Goal: Task Accomplishment & Management: Manage account settings

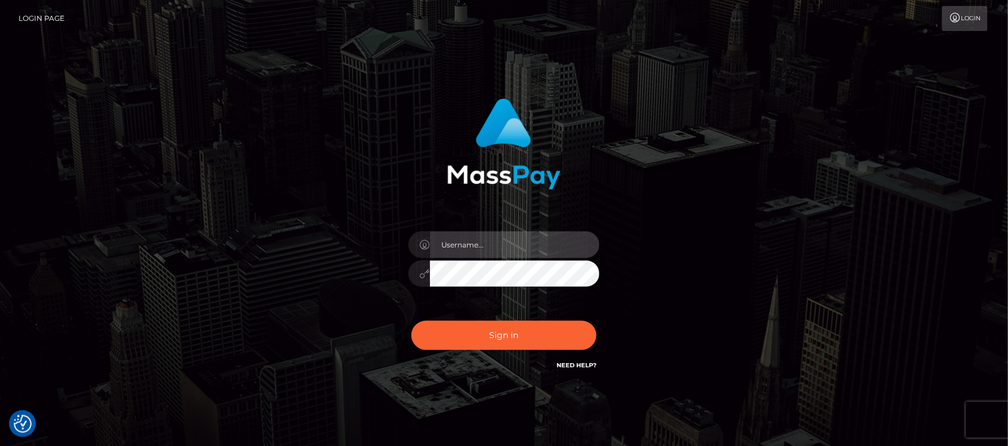
type input "hello.feetfinder"
click at [541, 239] on input "hello.feetfinder" at bounding box center [515, 245] width 170 height 27
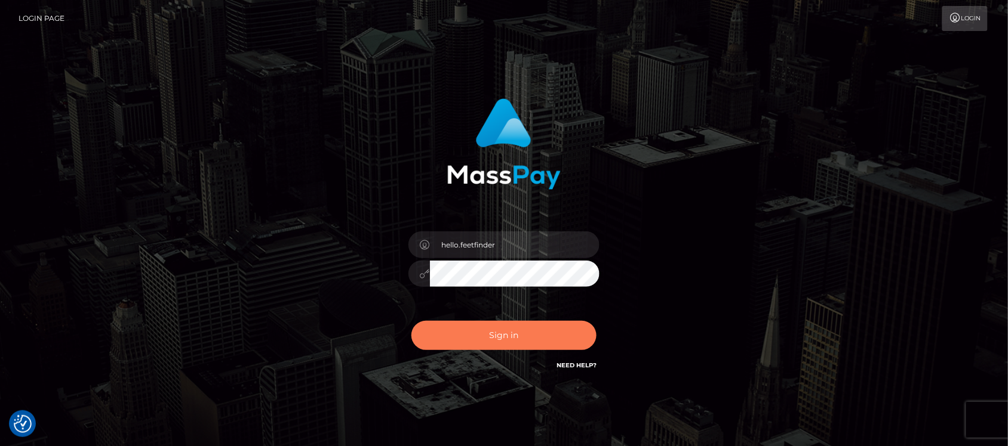
click at [514, 325] on button "Sign in" at bounding box center [503, 335] width 185 height 29
type input "hello.feetfinder"
click at [511, 343] on button "Sign in" at bounding box center [503, 335] width 185 height 29
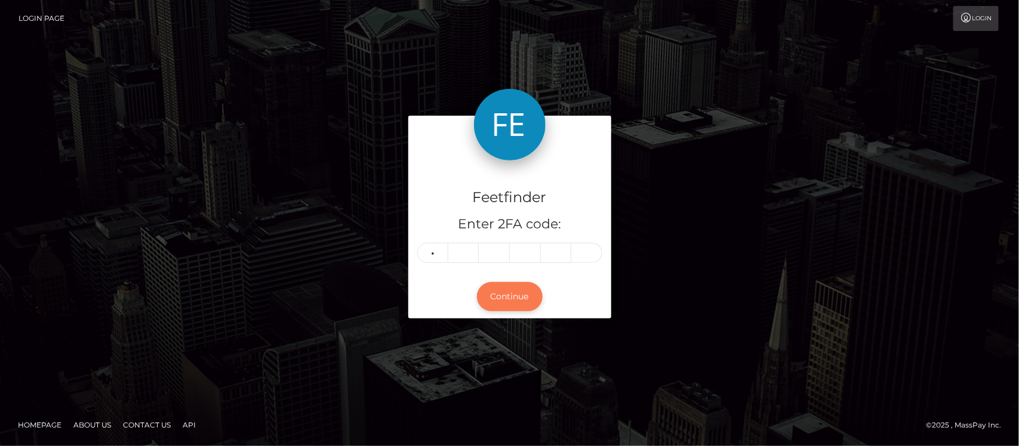
type input "5"
type input "3"
type input "9"
type input "5"
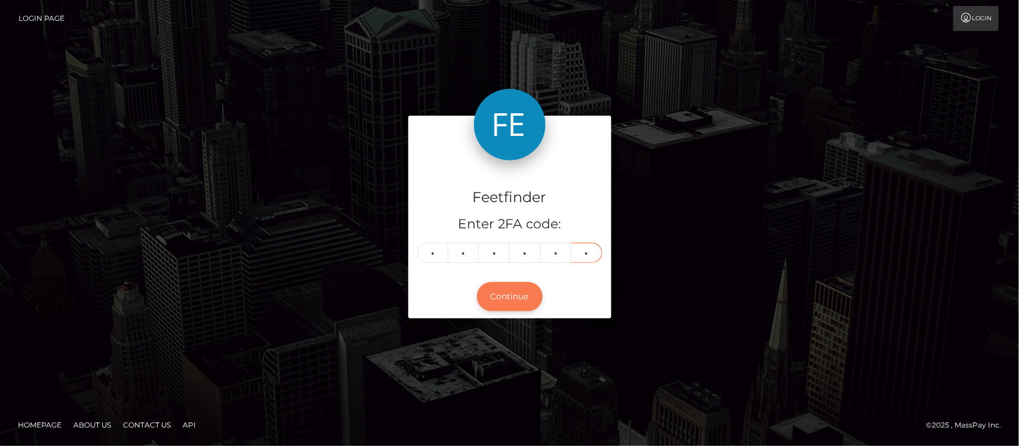
type input "7"
click at [508, 296] on button "Continue" at bounding box center [510, 296] width 66 height 29
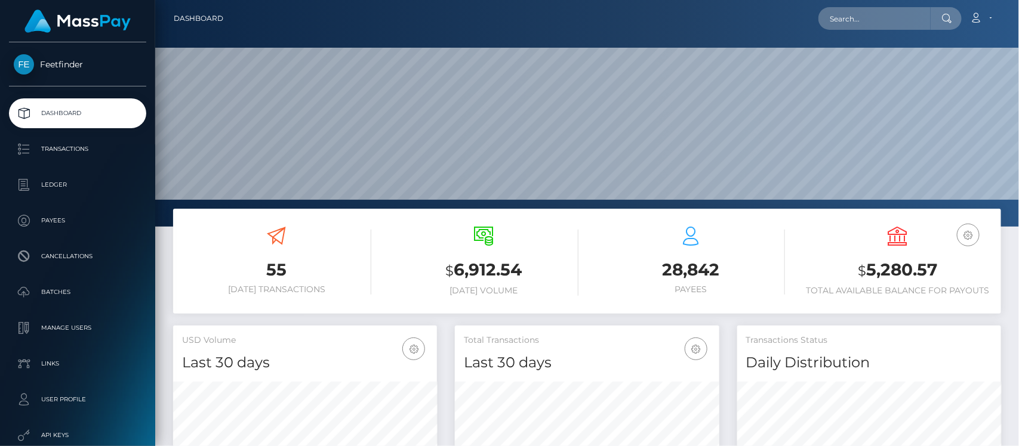
scroll to position [211, 264]
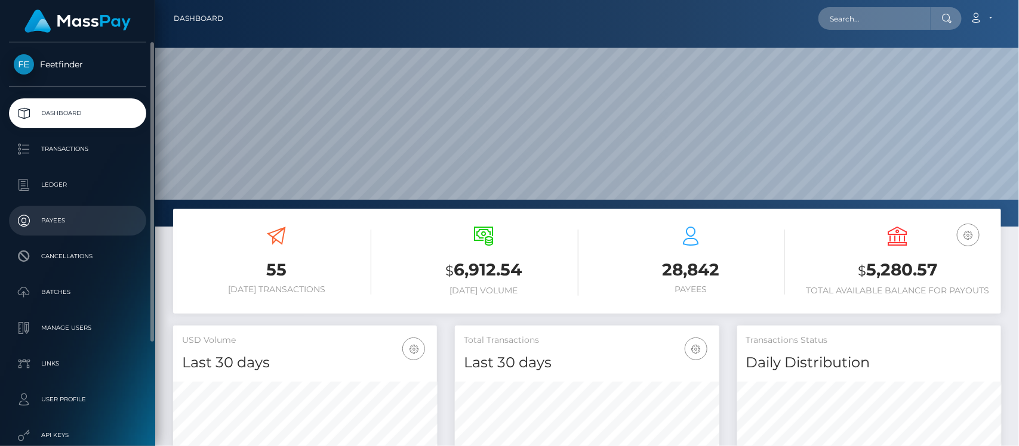
click at [70, 222] on p "Payees" at bounding box center [78, 221] width 128 height 18
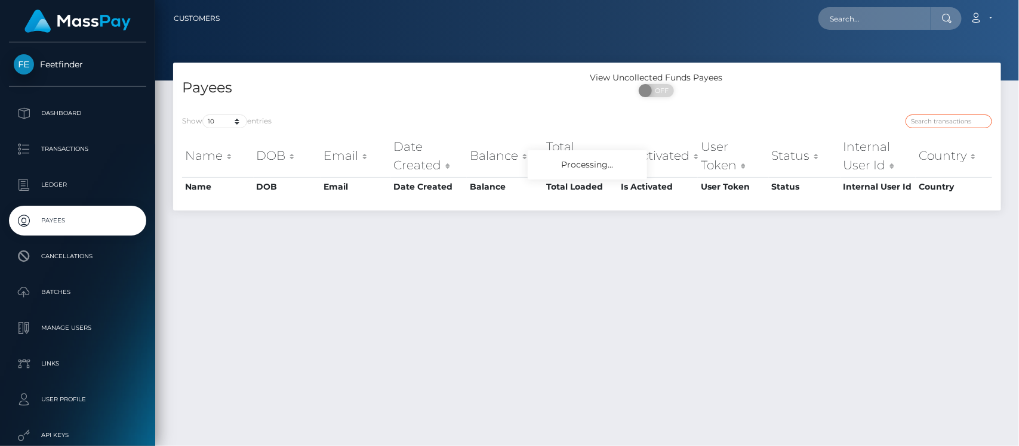
click at [935, 120] on input "search" at bounding box center [949, 122] width 87 height 14
paste input "f9891c26-81a1-11f0-8023-0266f44cc279"
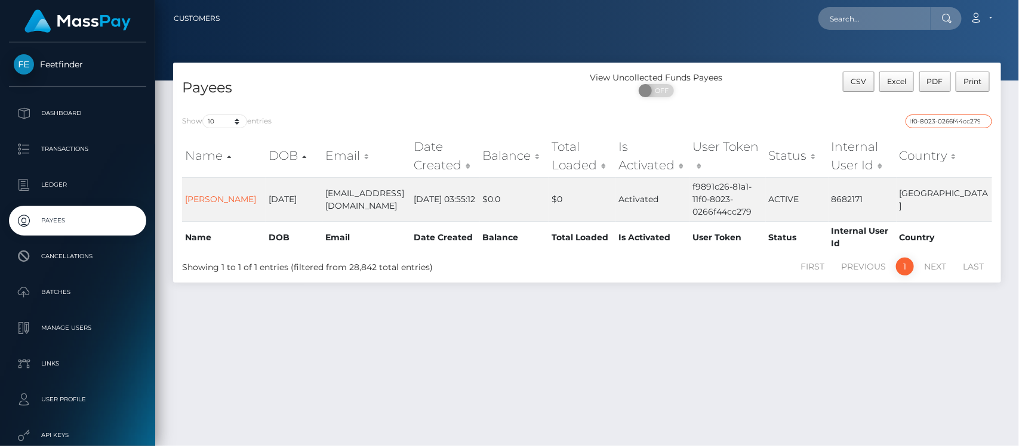
type input "f9891c26-81a1-11f0-8023-0266f44cc279"
